Goal: Share content

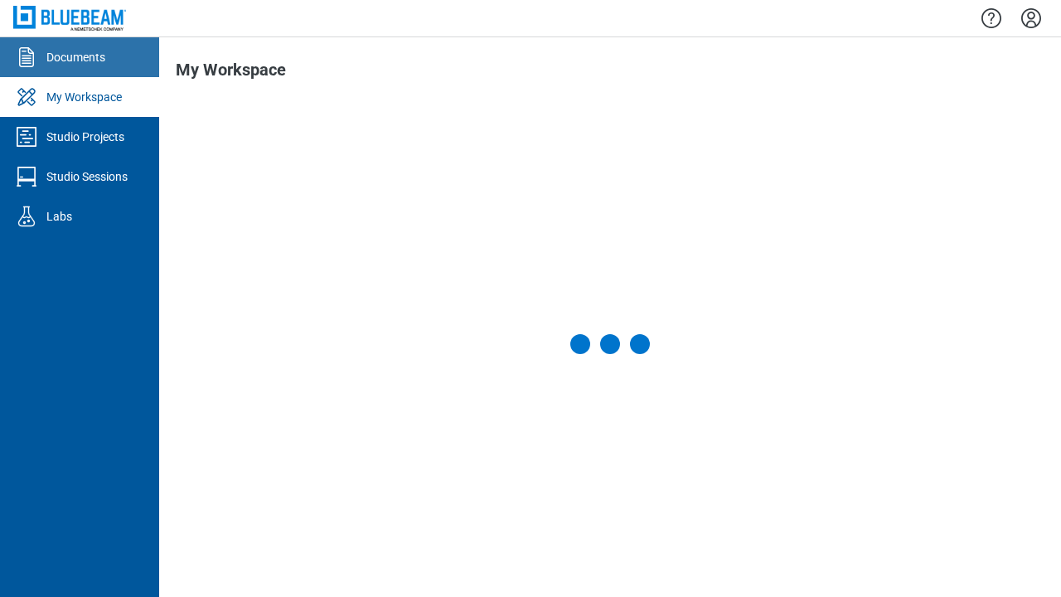
click at [80, 57] on div "Documents" at bounding box center [75, 57] width 59 height 17
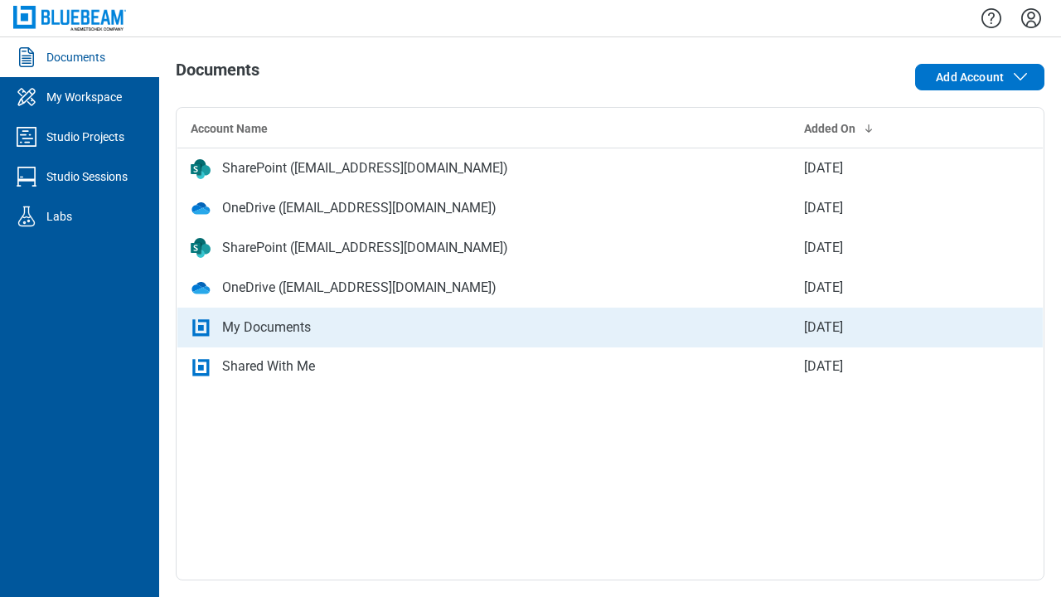
click at [610, 327] on div "My Documents" at bounding box center [484, 327] width 587 height 20
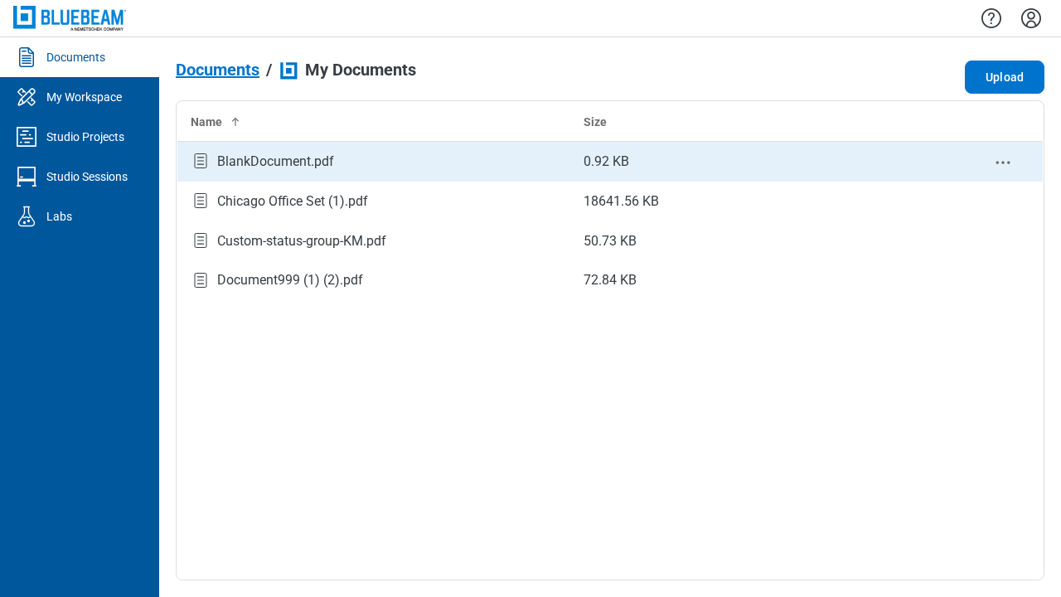
click at [1003, 162] on circle "context-menu" at bounding box center [1003, 162] width 2 height 2
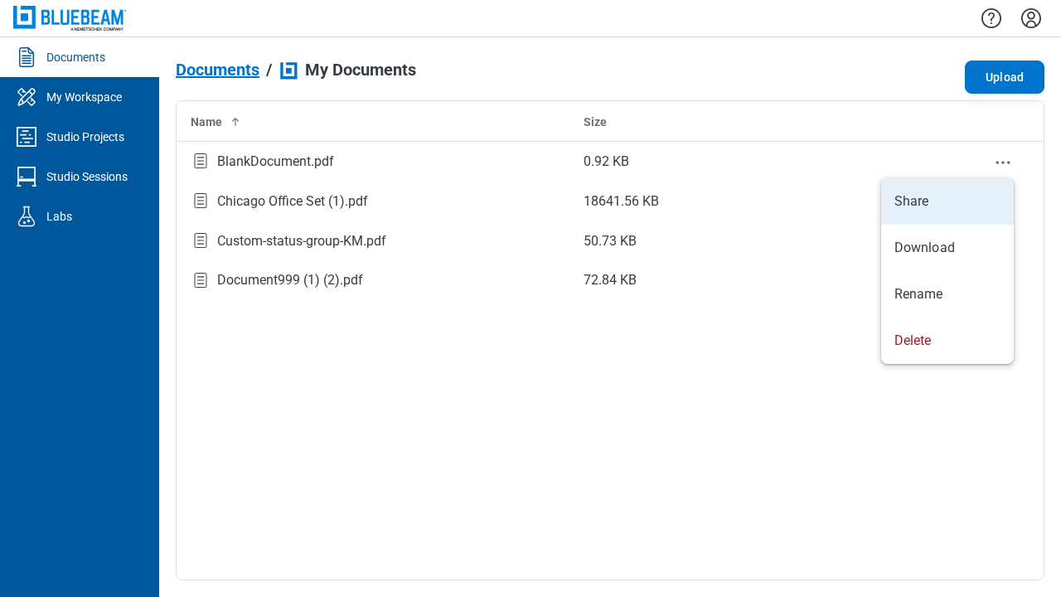
select select "******"
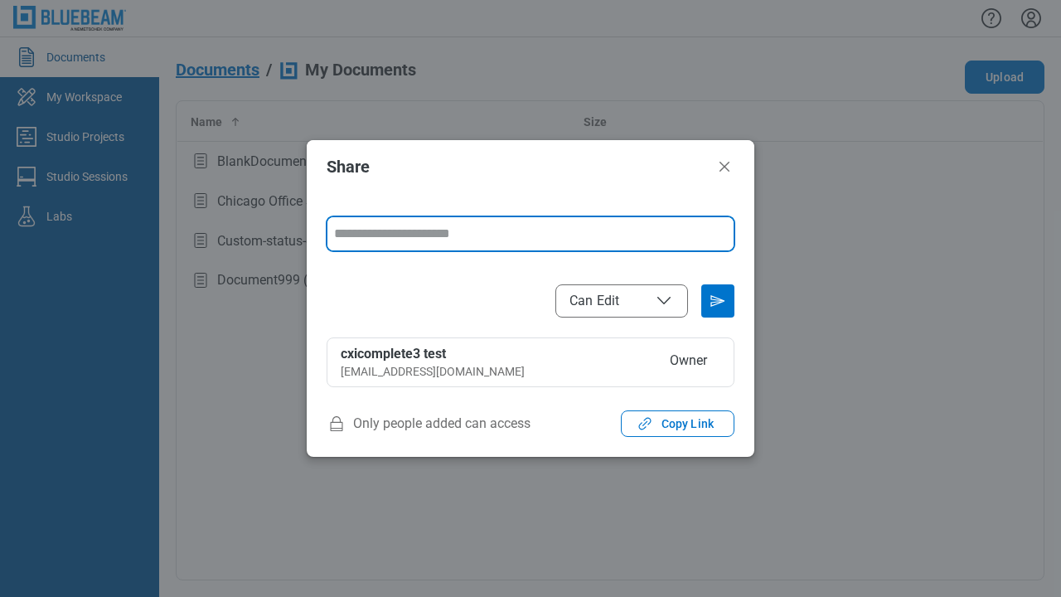
click at [622, 300] on span "Can Edit" at bounding box center [621, 301] width 104 height 20
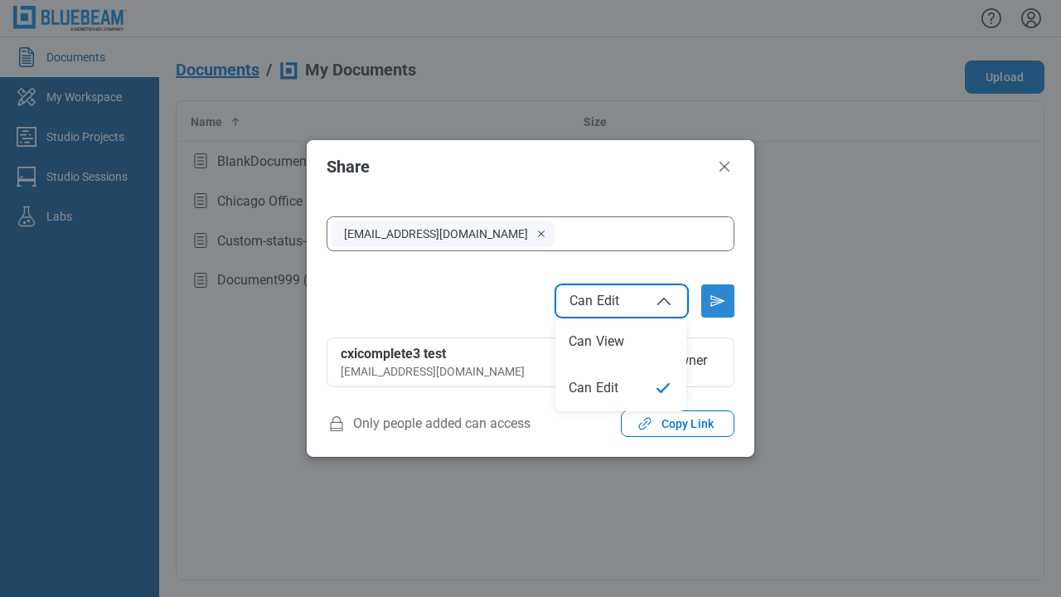
click at [718, 301] on icon "Send email invitation" at bounding box center [717, 301] width 27 height 27
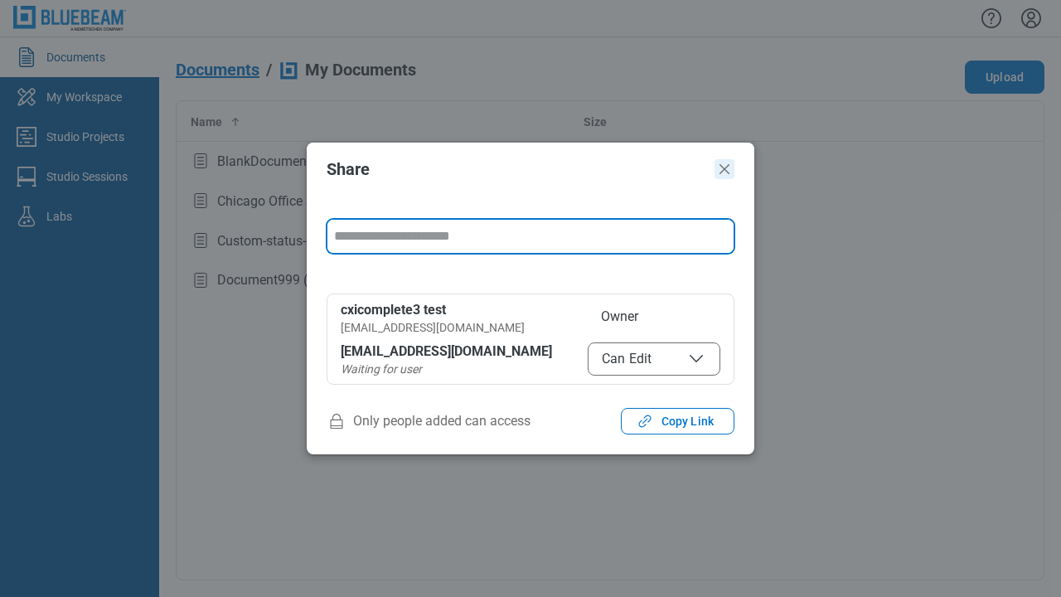
click at [724, 169] on icon "Close" at bounding box center [724, 169] width 10 height 10
